Goal: Find contact information: Find contact information

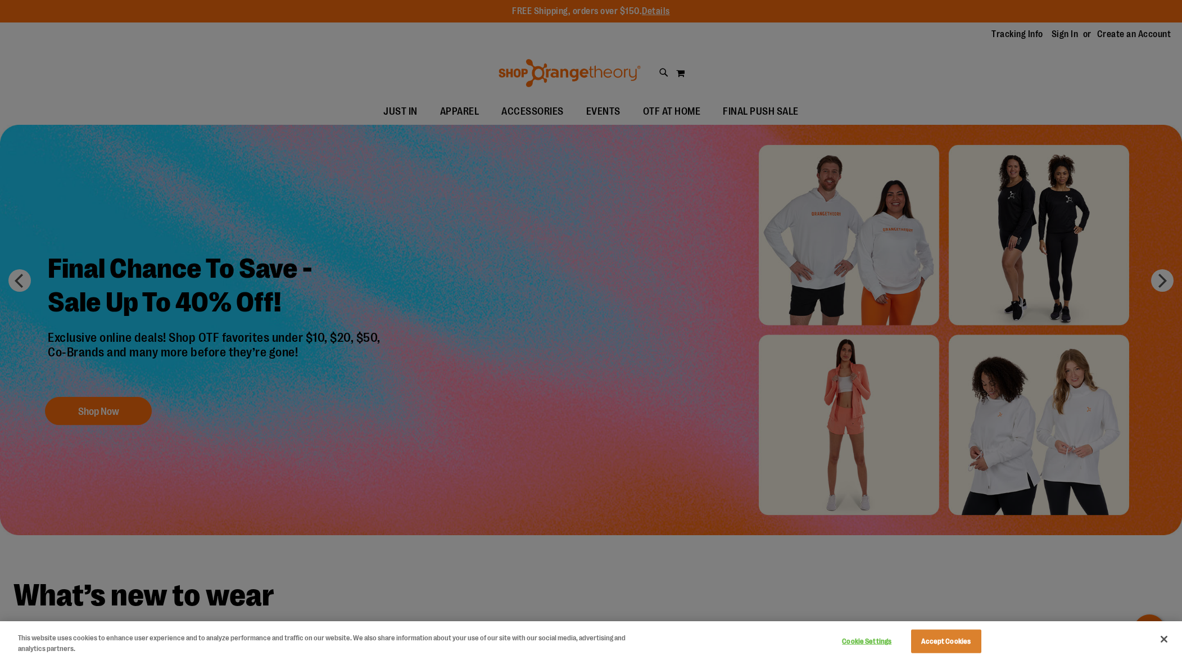
type input "**********"
click at [320, 381] on div at bounding box center [591, 330] width 1182 height 660
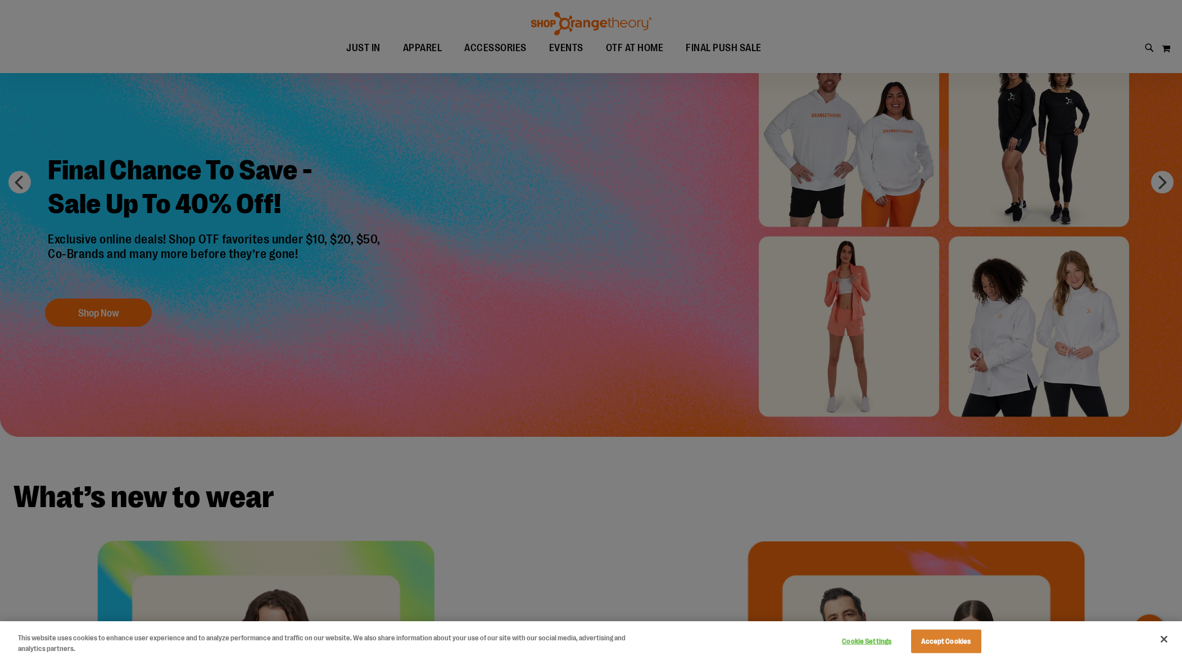
scroll to position [167, 0]
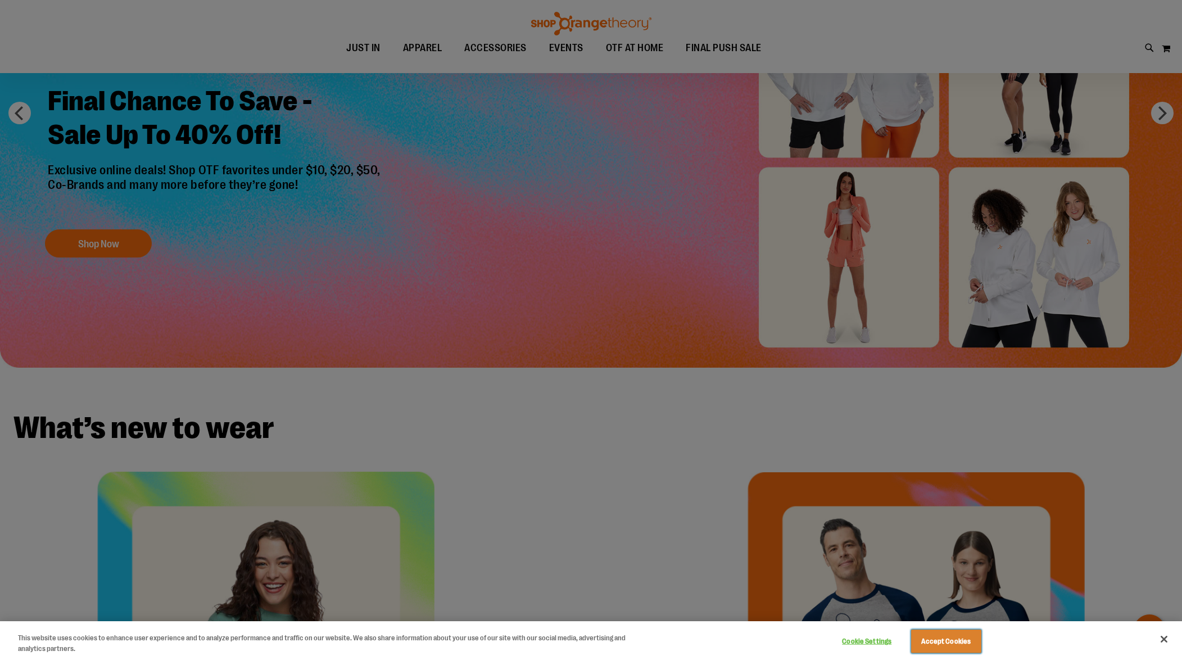
click at [946, 644] on button "Accept Cookies" at bounding box center [946, 641] width 70 height 24
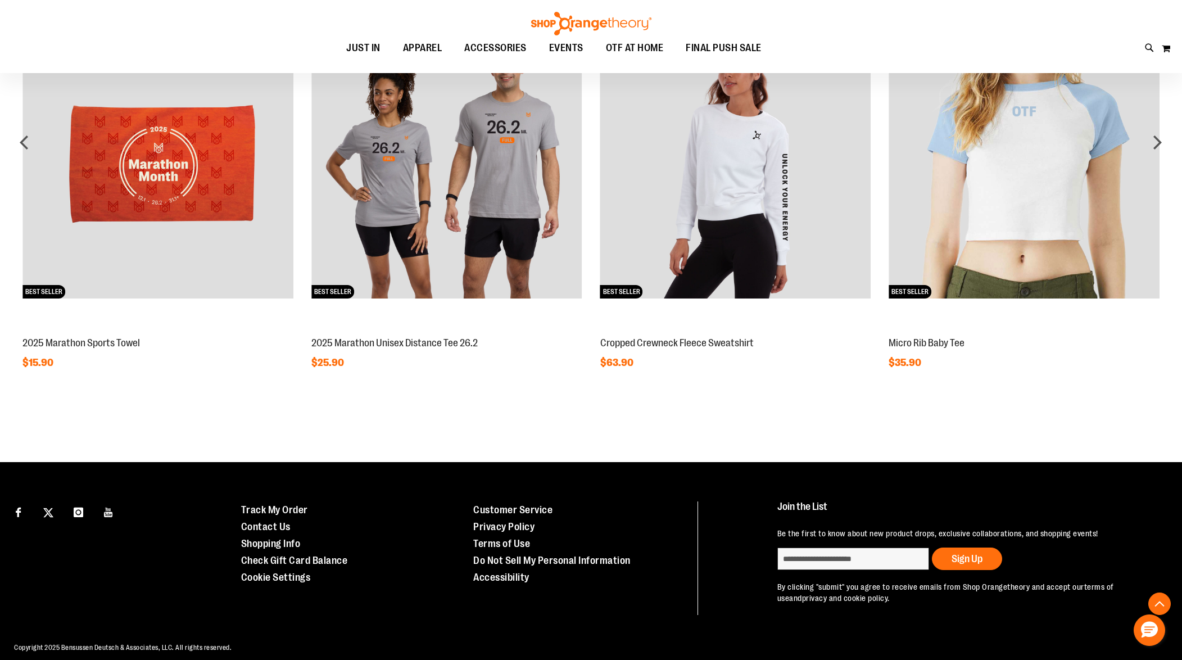
scroll to position [1107, 0]
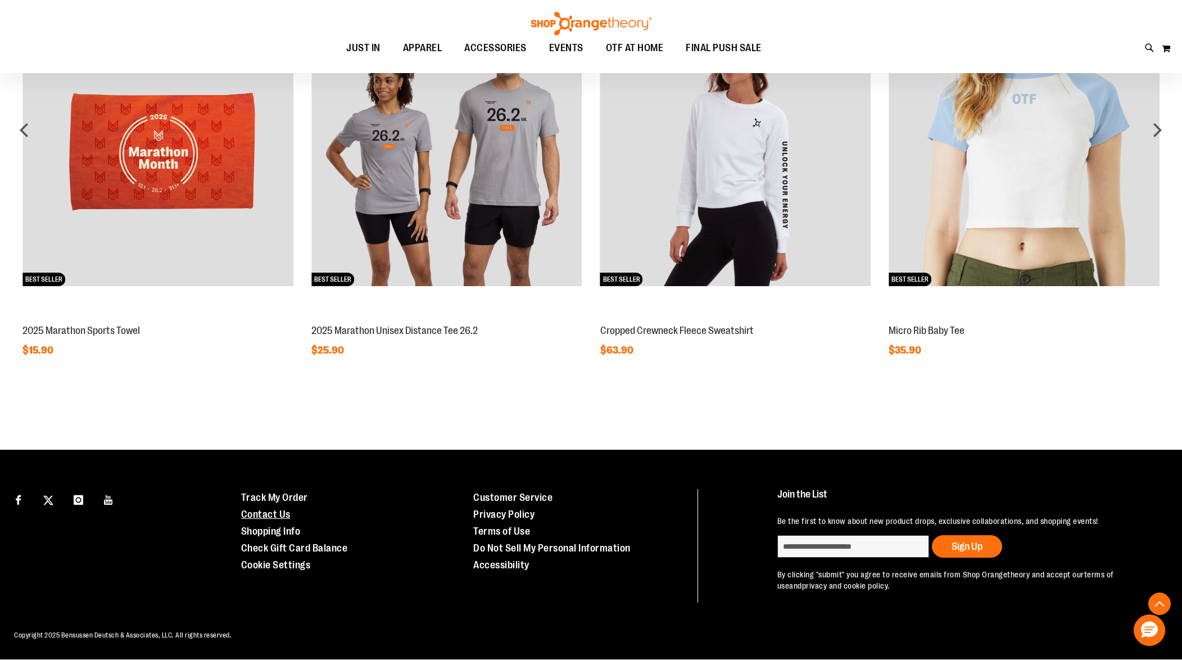
click at [251, 515] on link "Contact Us" at bounding box center [265, 514] width 49 height 11
